Goal: Task Accomplishment & Management: Use online tool/utility

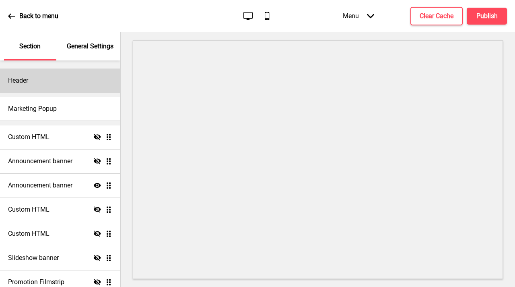
click at [43, 77] on div "Header" at bounding box center [60, 80] width 120 height 24
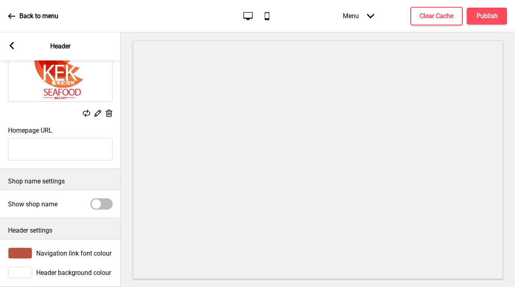
scroll to position [94, 0]
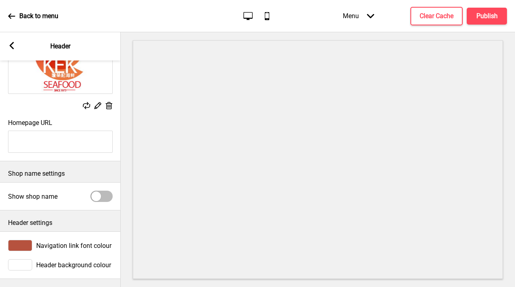
click at [12, 47] on icon at bounding box center [12, 45] width 4 height 7
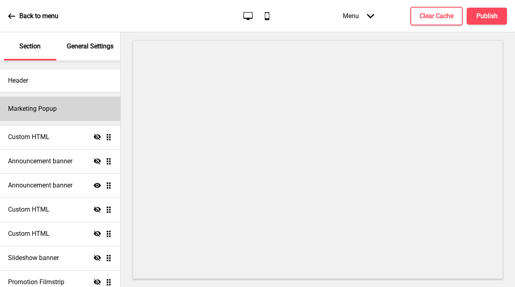
click at [49, 114] on div "Marketing Popup" at bounding box center [60, 109] width 120 height 24
select select "timeDelay"
select select "daily"
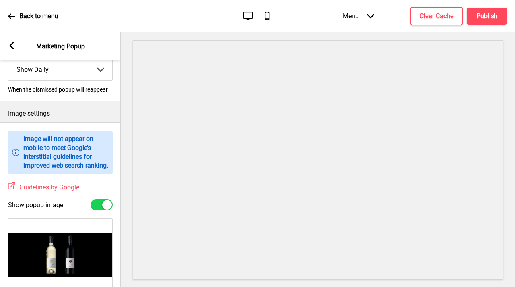
scroll to position [0, 0]
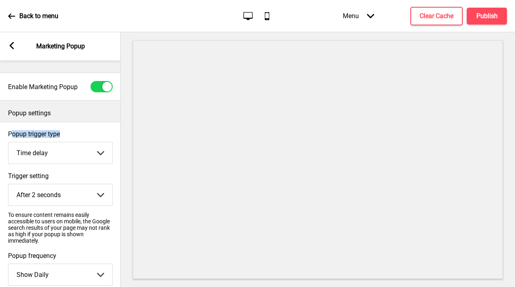
drag, startPoint x: 77, startPoint y: 131, endPoint x: 11, endPoint y: 130, distance: 66.0
click at [11, 130] on label "Popup trigger type" at bounding box center [60, 134] width 105 height 8
drag, startPoint x: 72, startPoint y: 177, endPoint x: 0, endPoint y: 175, distance: 72.1
click at [0, 175] on div "Trigger setting After 2 seconds After 2 seconds After 5 seconds After 10 second…" at bounding box center [60, 208] width 121 height 80
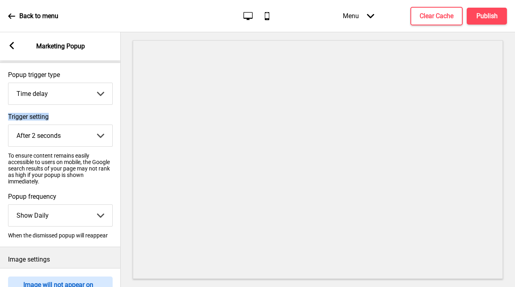
scroll to position [75, 0]
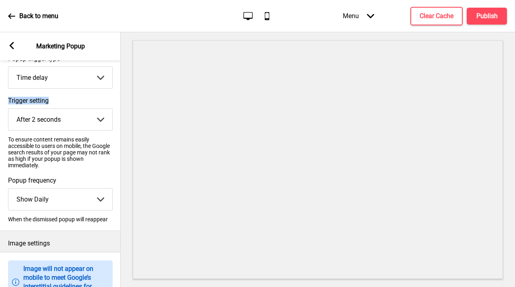
click at [87, 113] on select "After 2 seconds After 5 seconds After 10 seconds After 30 seconds After 60 seco…" at bounding box center [60, 119] width 104 height 21
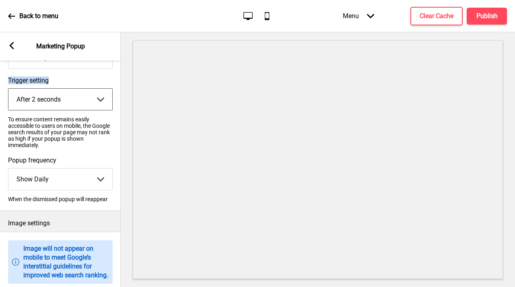
scroll to position [110, 0]
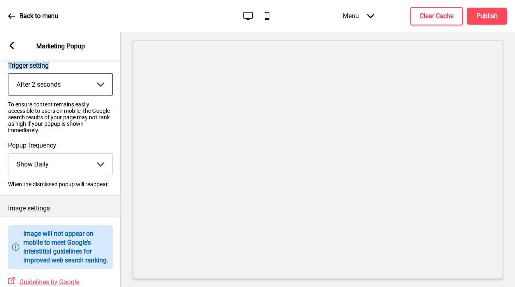
click at [74, 167] on select "Show Once Show Daily Show Weekly Show Monthly" at bounding box center [60, 163] width 104 height 21
click at [89, 172] on select "Show Once Show Daily Show Weekly Show Monthly" at bounding box center [60, 163] width 104 height 21
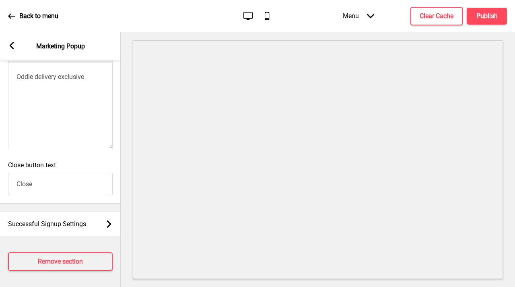
scroll to position [634, 0]
click at [50, 19] on p "Back to menu" at bounding box center [38, 16] width 39 height 9
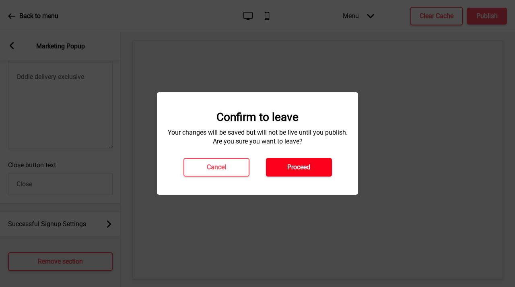
click at [328, 169] on button "Proceed" at bounding box center [299, 167] width 66 height 19
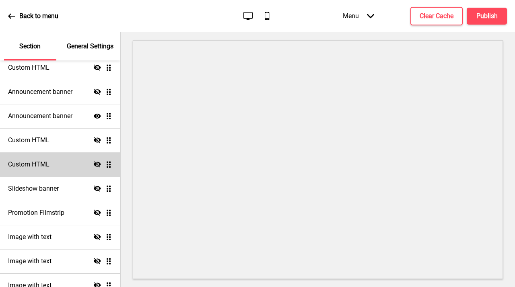
scroll to position [68, 0]
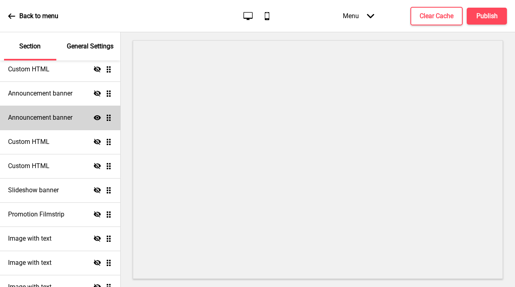
click at [64, 120] on h4 "Announcement banner" at bounding box center [40, 117] width 64 height 9
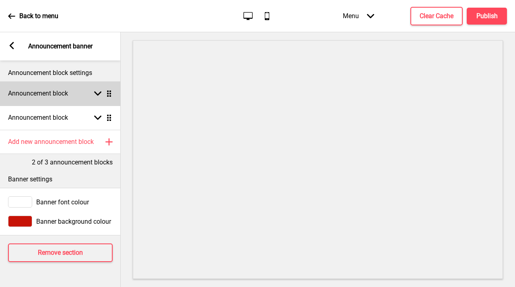
click at [99, 91] on rect at bounding box center [97, 93] width 7 height 7
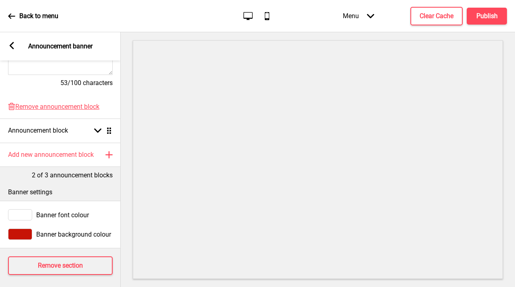
scroll to position [264, 0]
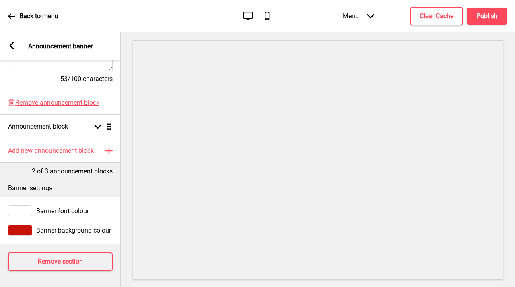
click at [10, 45] on icon at bounding box center [12, 45] width 4 height 7
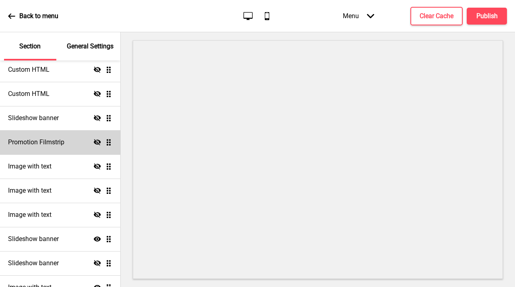
scroll to position [146, 0]
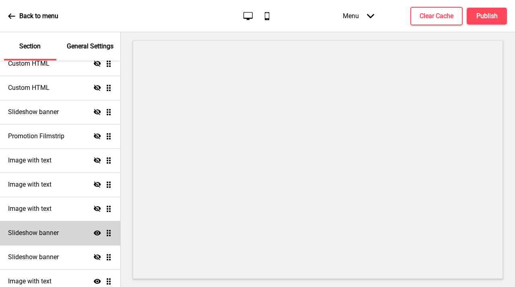
click at [64, 229] on div "Slideshow banner Show Drag" at bounding box center [60, 233] width 120 height 24
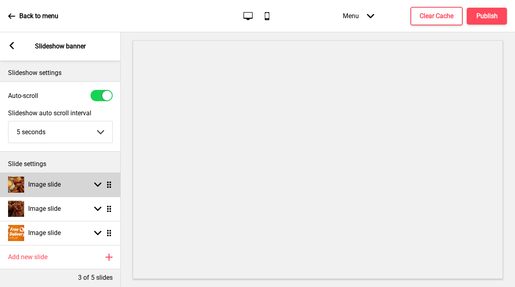
click at [83, 189] on div "Image slide Arrow down Drag" at bounding box center [60, 184] width 121 height 24
select select "right"
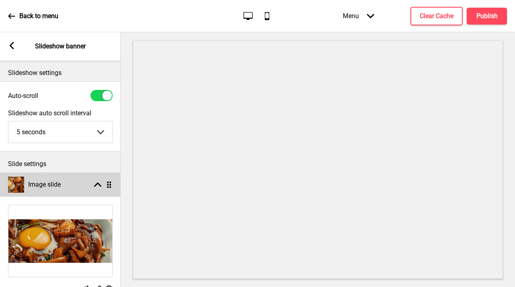
click at [83, 189] on div "Image slide Arrow up Drag" at bounding box center [60, 184] width 121 height 24
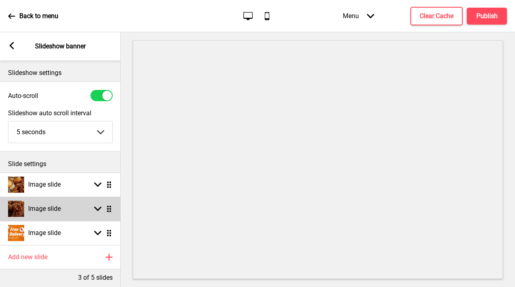
click at [84, 208] on div "Image slide Arrow down Drag" at bounding box center [60, 208] width 121 height 24
select select "right"
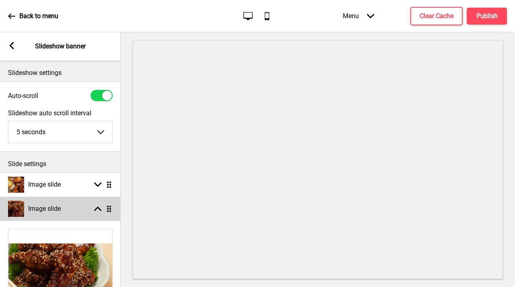
click at [84, 208] on div "Image slide Arrow up Drag" at bounding box center [60, 208] width 121 height 24
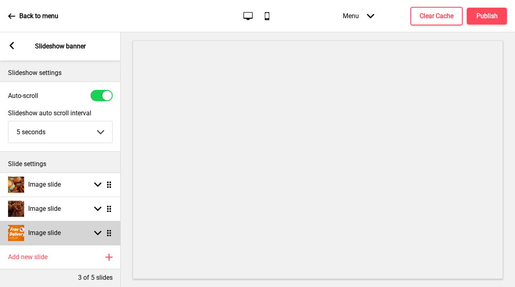
click at [87, 234] on div "Image slide Arrow down Drag" at bounding box center [60, 233] width 121 height 24
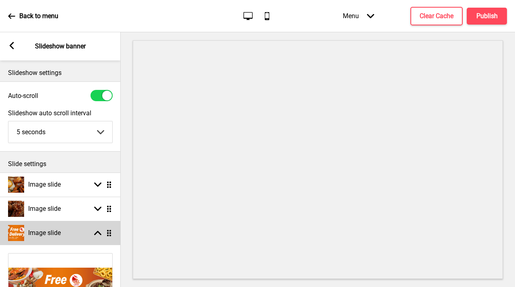
click at [87, 233] on div "Image slide Arrow up Drag" at bounding box center [60, 233] width 121 height 24
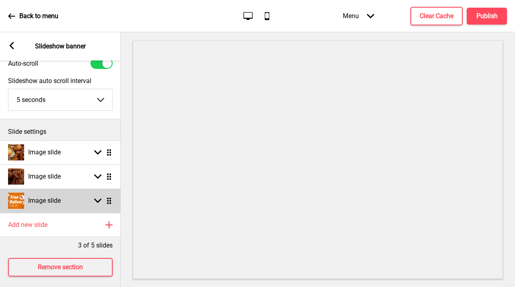
scroll to position [44, 0]
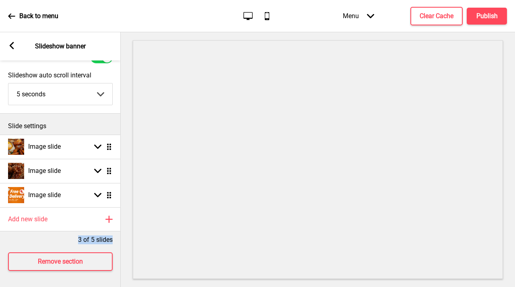
drag, startPoint x: 116, startPoint y: 235, endPoint x: 75, endPoint y: 235, distance: 40.7
click at [75, 235] on div "3 of 5 slides" at bounding box center [60, 237] width 121 height 13
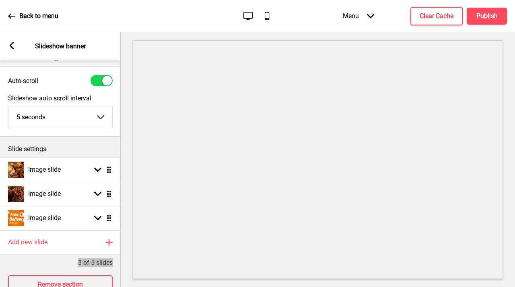
scroll to position [0, 0]
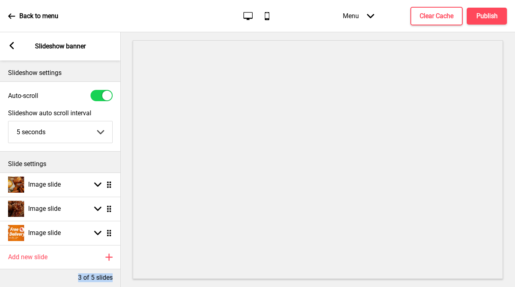
click at [101, 131] on select "5 seconds 6 seconds 7 seconds 8 seconds 9 seconds 10 seconds" at bounding box center [60, 131] width 104 height 21
click at [62, 136] on select "5 seconds 6 seconds 7 seconds 8 seconds 9 seconds 10 seconds" at bounding box center [60, 131] width 104 height 21
click at [17, 44] on div "Arrow left Slideshow banner" at bounding box center [60, 46] width 121 height 28
click at [11, 46] on icon at bounding box center [12, 45] width 4 height 7
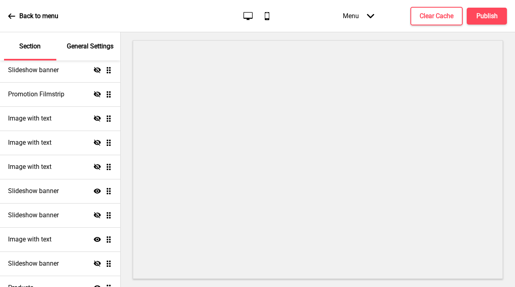
scroll to position [277, 0]
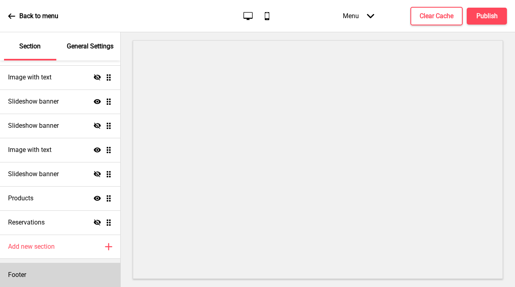
click at [53, 278] on div "Footer" at bounding box center [60, 274] width 120 height 24
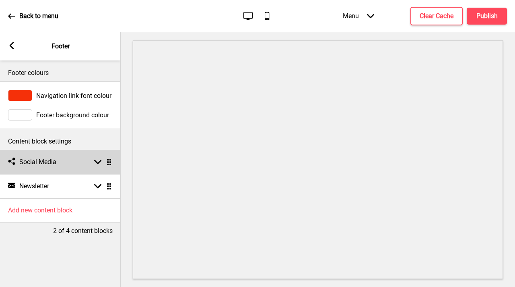
click at [93, 164] on div "Arrow down Drag" at bounding box center [101, 161] width 23 height 7
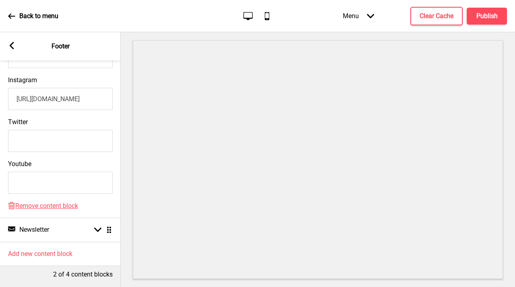
scroll to position [0, 0]
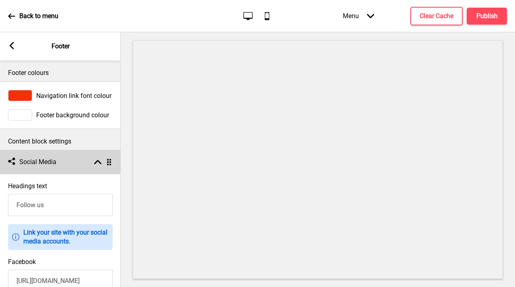
click at [91, 158] on div "Arrow up Drag" at bounding box center [101, 161] width 23 height 7
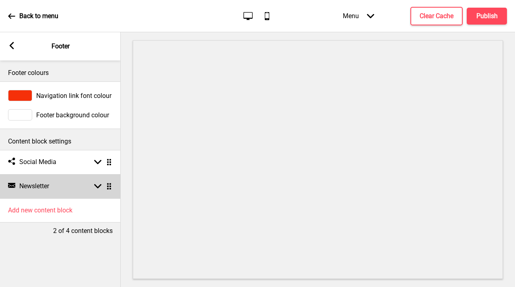
click at [92, 186] on div "Arrow down Drag" at bounding box center [101, 185] width 23 height 7
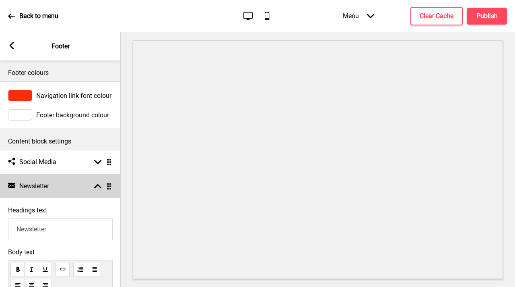
click at [92, 185] on div "Arrow up Drag" at bounding box center [101, 185] width 23 height 7
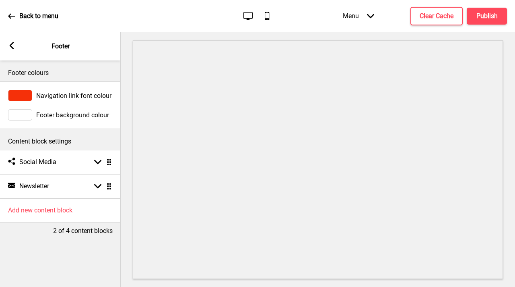
click at [10, 44] on rect at bounding box center [11, 45] width 7 height 7
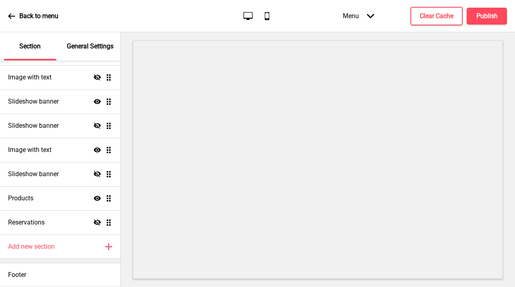
click at [18, 17] on div "Back to menu" at bounding box center [33, 16] width 50 height 22
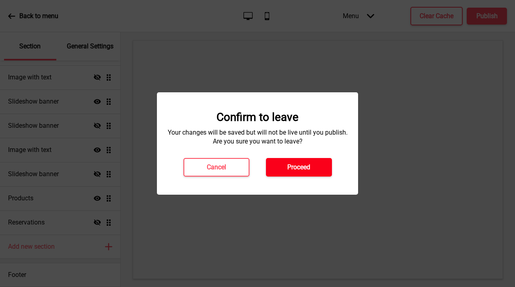
click at [303, 167] on h4 "Proceed" at bounding box center [298, 167] width 23 height 9
